Goal: Find specific page/section: Find specific page/section

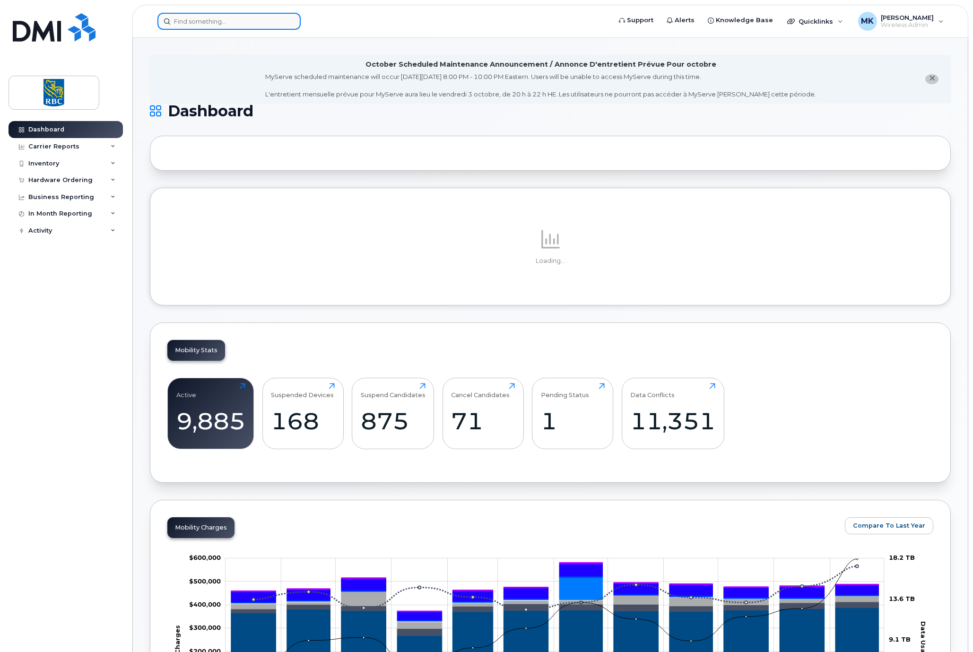
drag, startPoint x: 856, startPoint y: 79, endPoint x: 223, endPoint y: 21, distance: 635.8
click at [223, 21] on input at bounding box center [228, 21] width 143 height 17
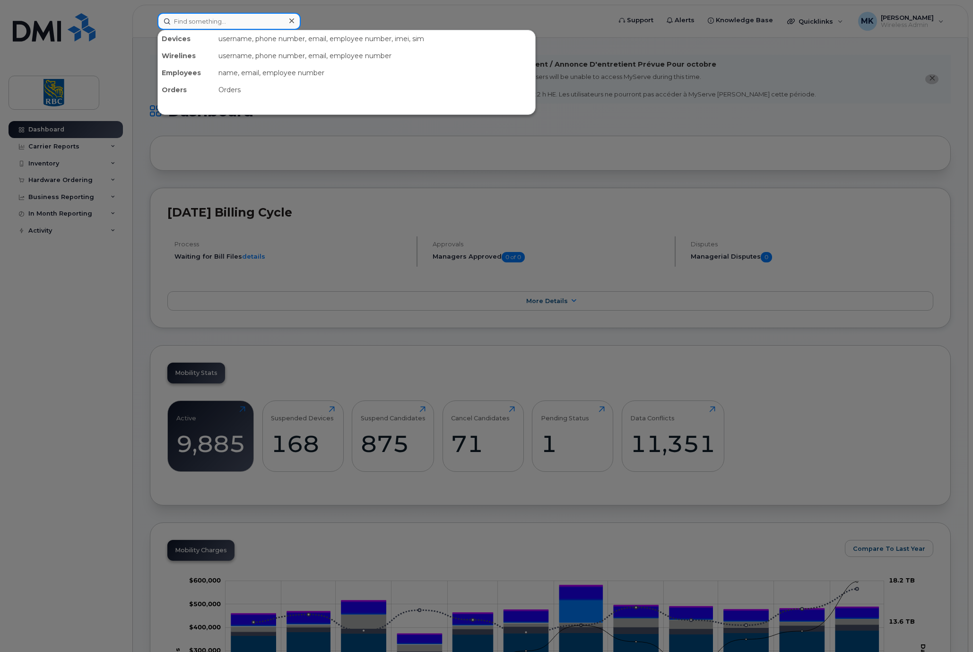
click at [223, 21] on input at bounding box center [228, 21] width 143 height 17
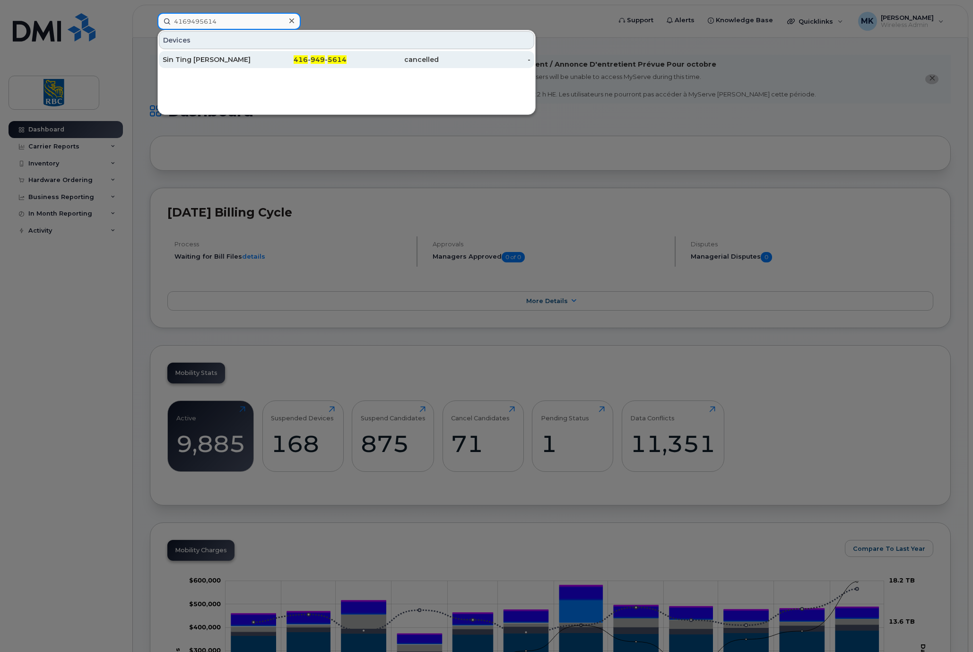
type input "4169495614"
click at [312, 53] on div "416 - 949 - 5614" at bounding box center [301, 59] width 92 height 17
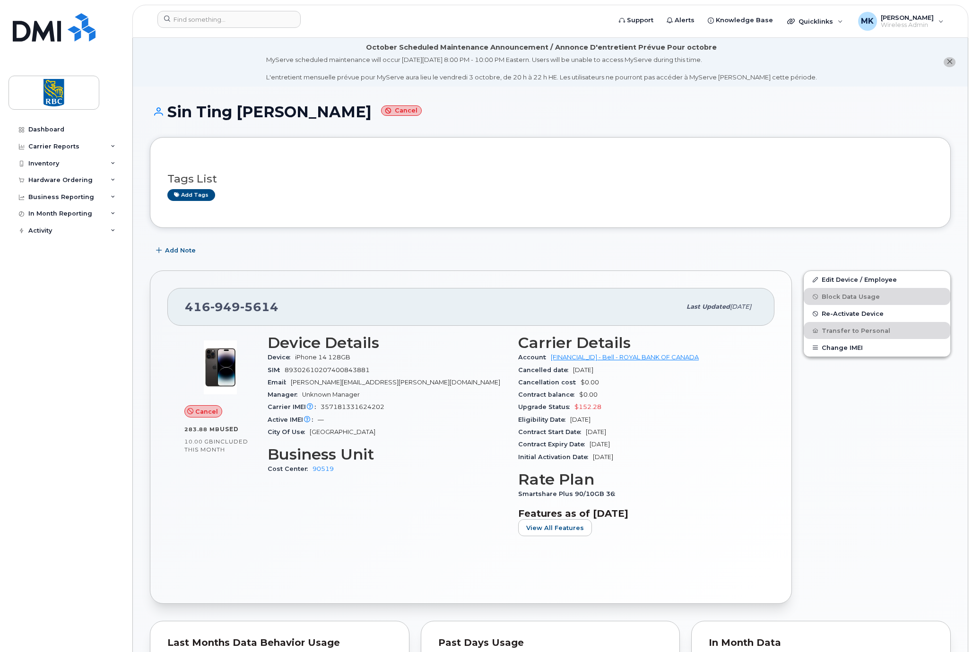
click at [730, 247] on div "Add Note" at bounding box center [550, 250] width 801 height 17
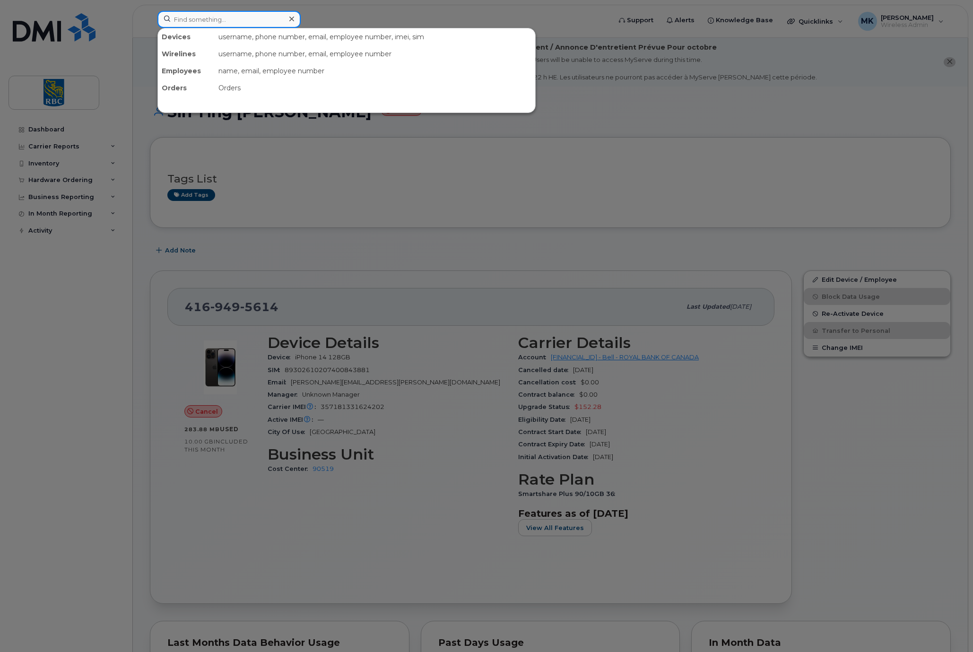
click at [201, 20] on input at bounding box center [228, 19] width 143 height 17
paste input "416209469"
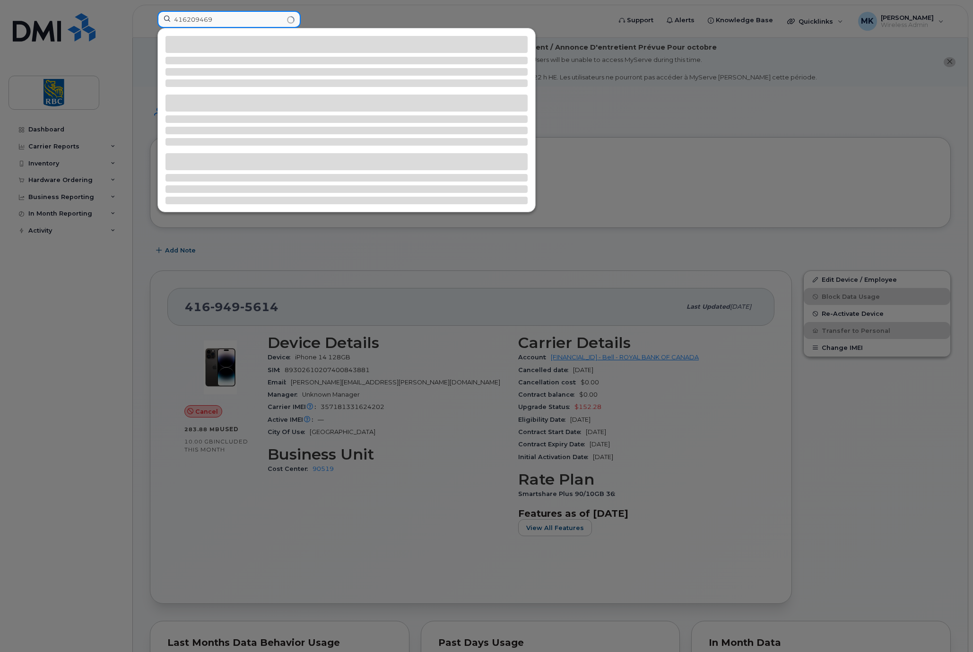
type input "416209469"
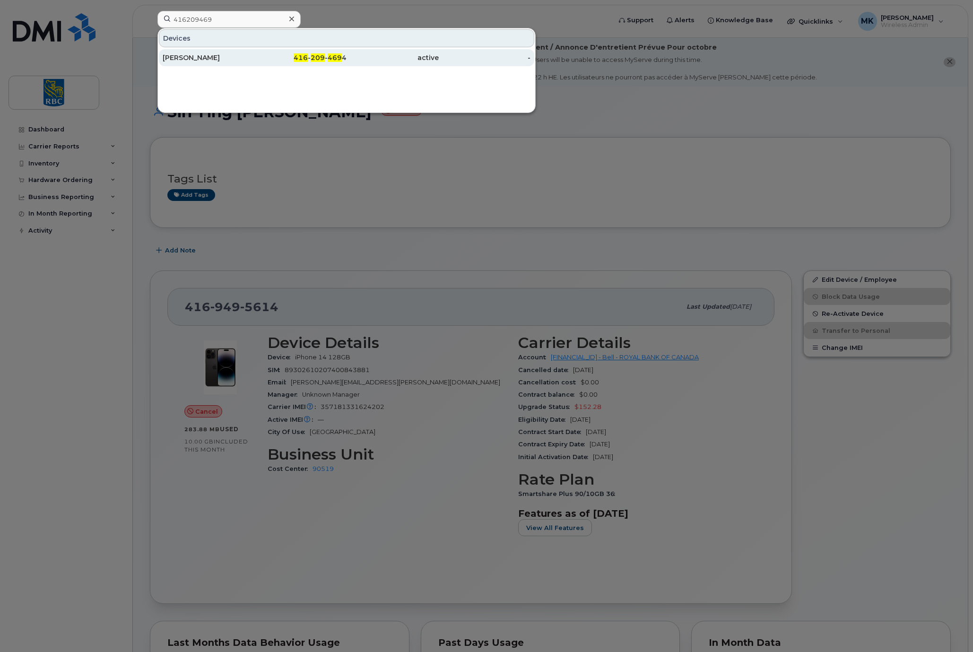
click at [291, 61] on div "416 - 209 - 469 4" at bounding box center [301, 57] width 92 height 9
